Goal: Contribute content

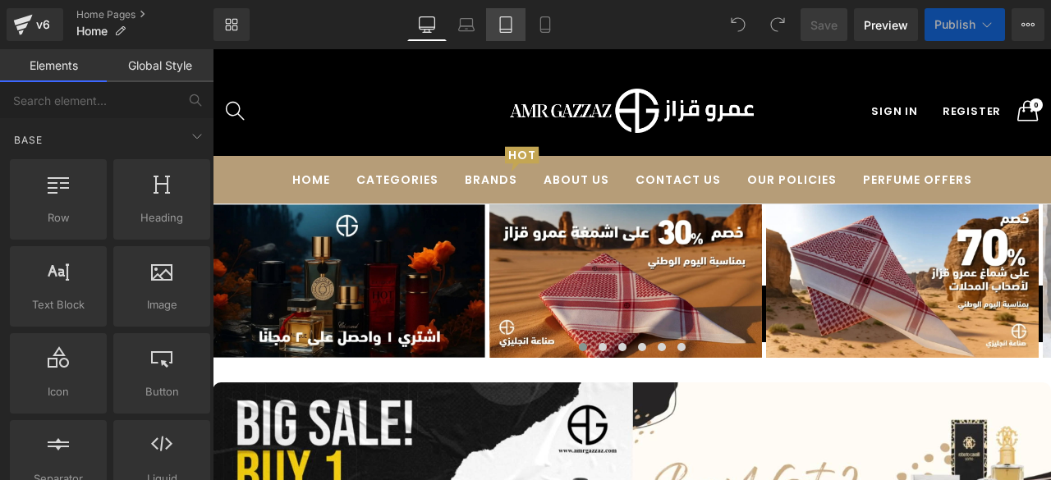
click at [508, 30] on icon at bounding box center [505, 24] width 16 height 16
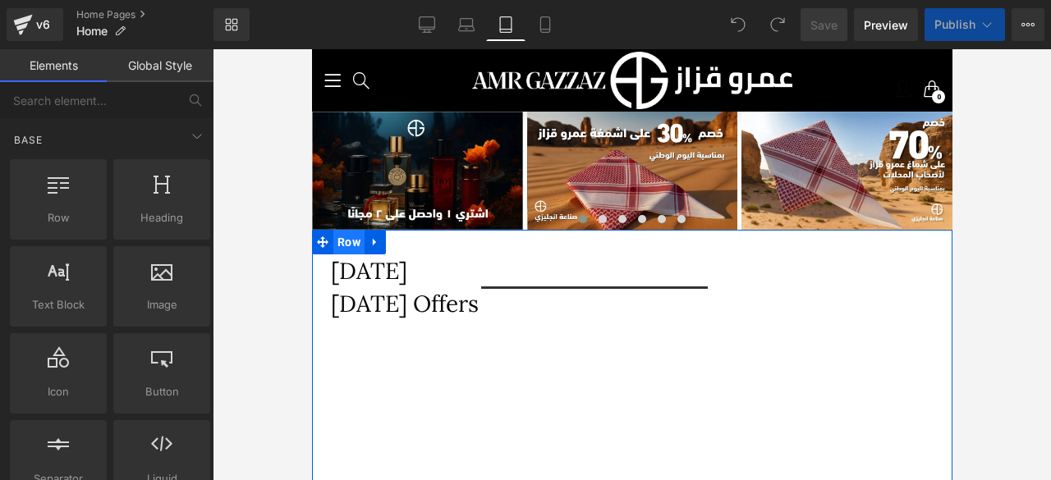
click at [351, 245] on span "Row" at bounding box center [347, 242] width 31 height 25
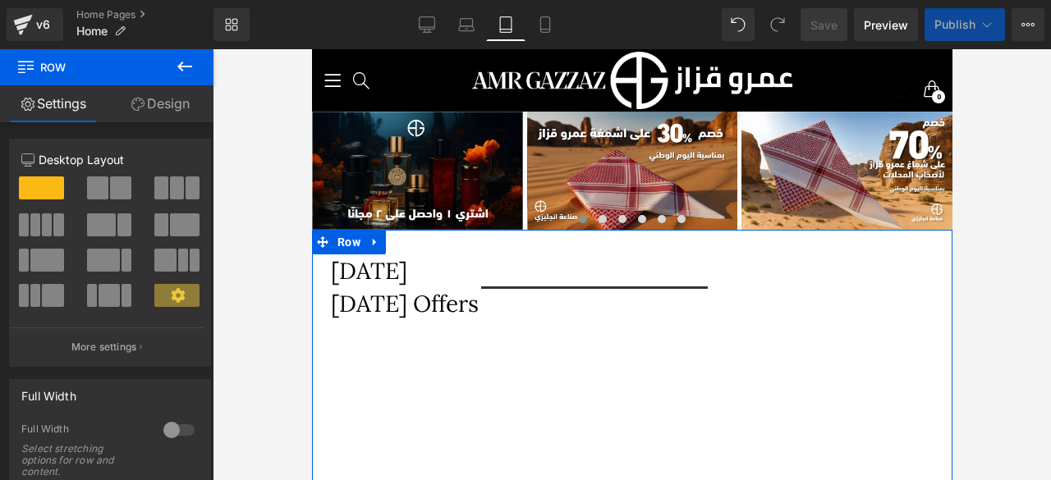
click at [163, 104] on link "Design" at bounding box center [160, 103] width 107 height 37
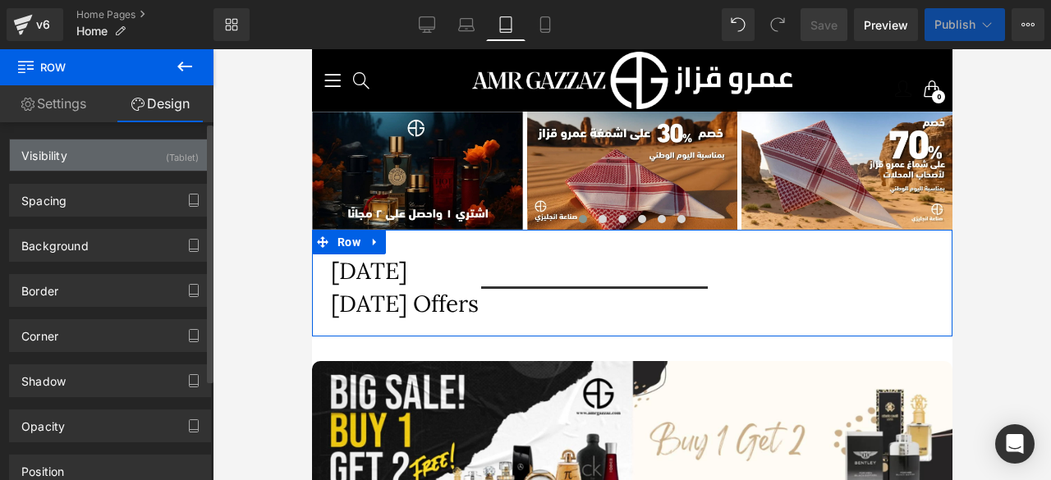
click at [80, 157] on div "Visibility (Tablet)" at bounding box center [110, 155] width 200 height 31
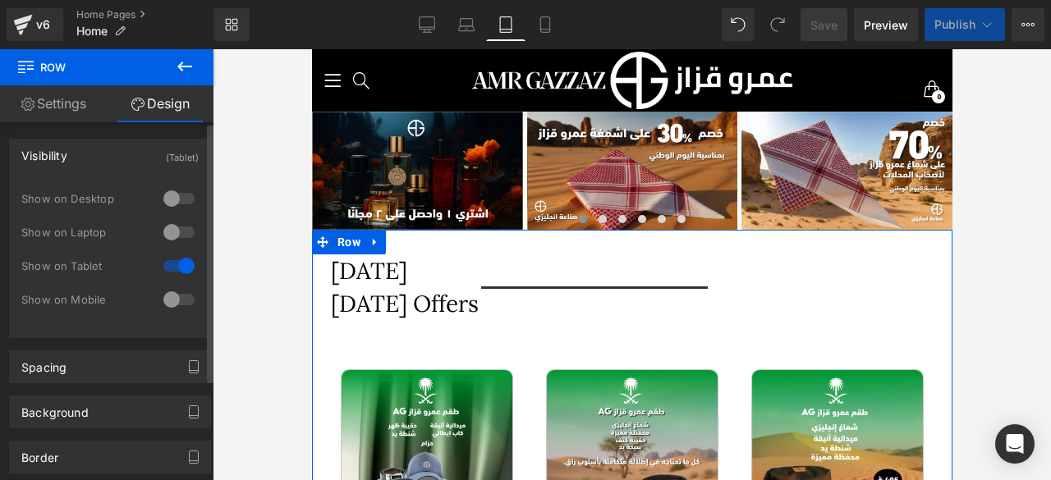
click at [176, 203] on div at bounding box center [178, 199] width 39 height 26
click at [176, 224] on div at bounding box center [178, 232] width 39 height 26
click at [174, 300] on div at bounding box center [178, 299] width 39 height 26
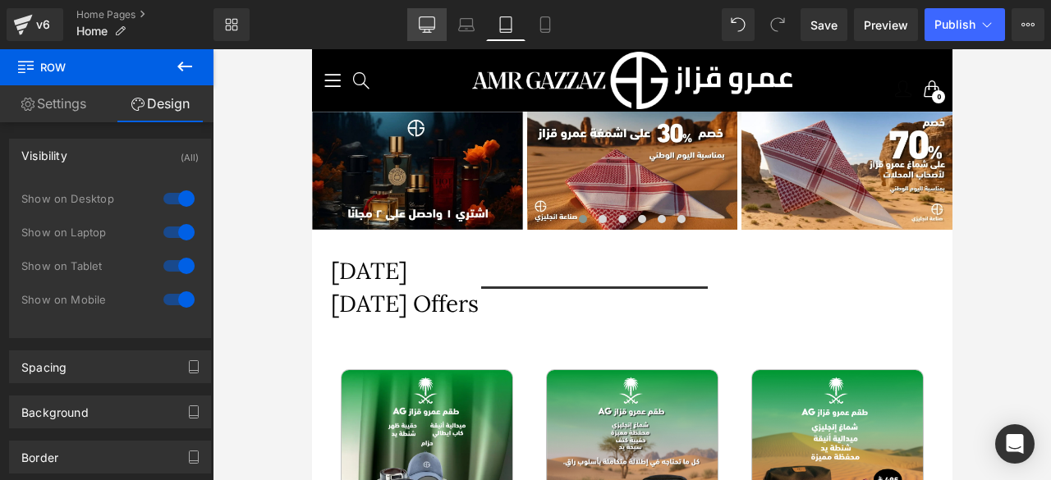
click at [425, 29] on icon at bounding box center [427, 23] width 16 height 12
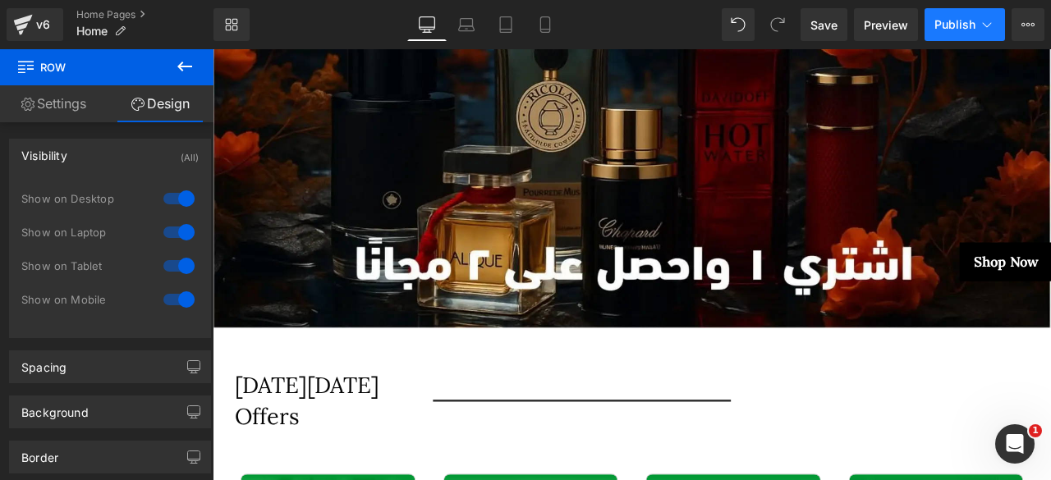
click at [967, 27] on span "Publish" at bounding box center [954, 24] width 41 height 13
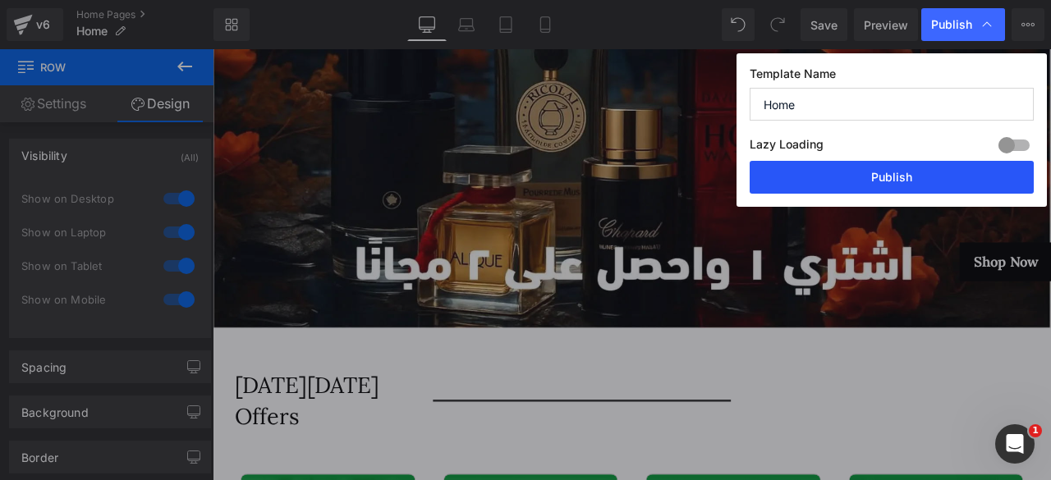
click at [862, 176] on button "Publish" at bounding box center [891, 177] width 284 height 33
